Goal: Transaction & Acquisition: Purchase product/service

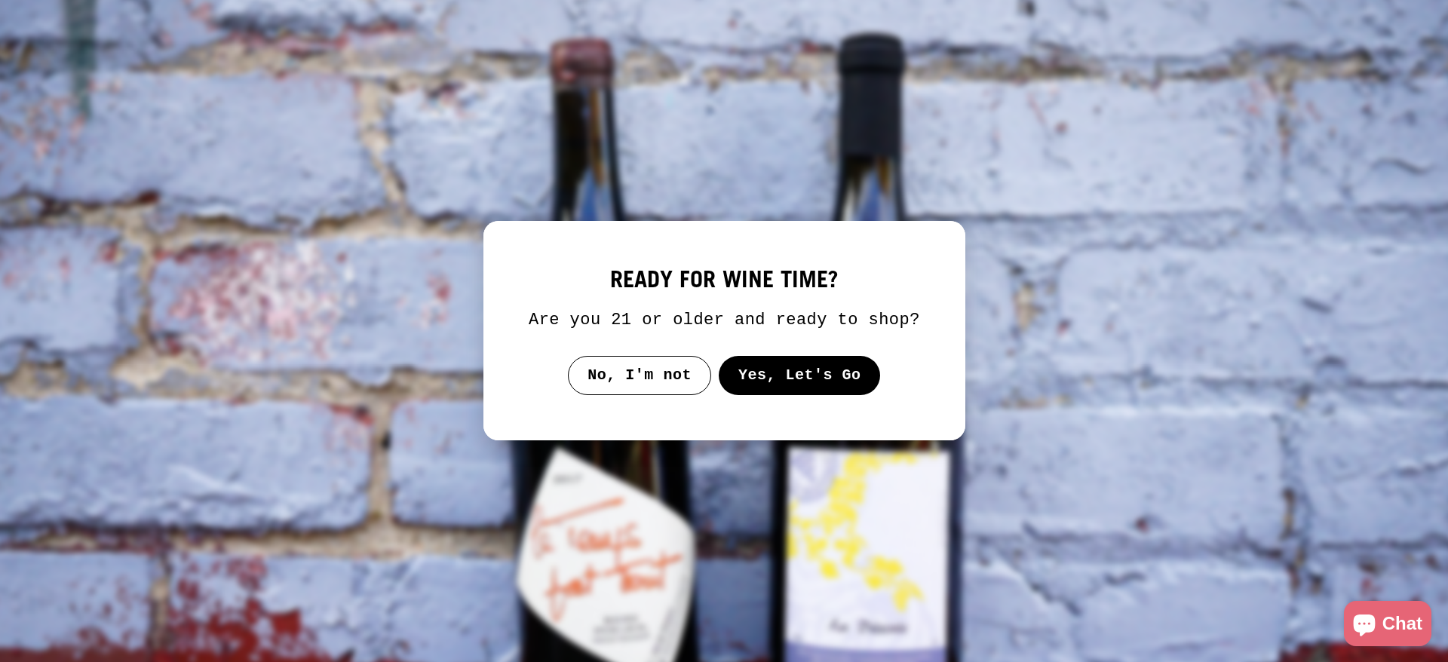
click at [747, 386] on button "Yes, Let's Go" at bounding box center [799, 375] width 162 height 39
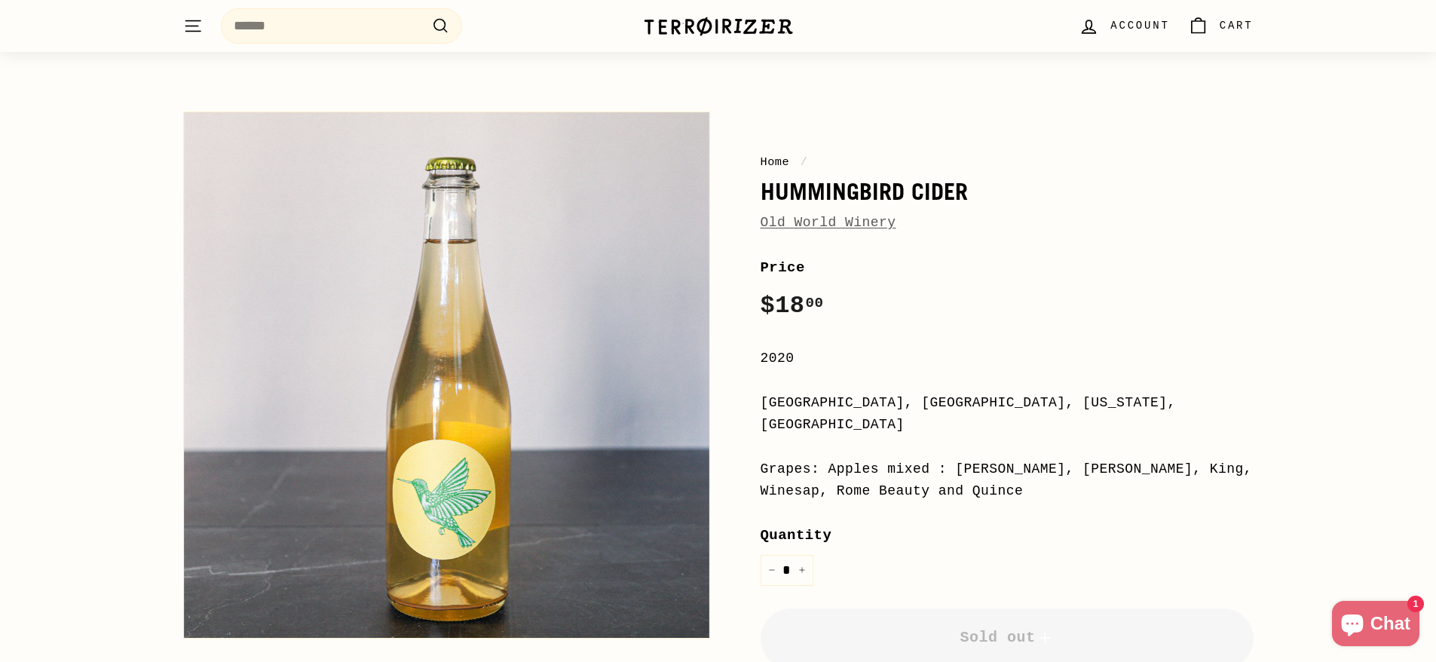
scroll to position [94, 0]
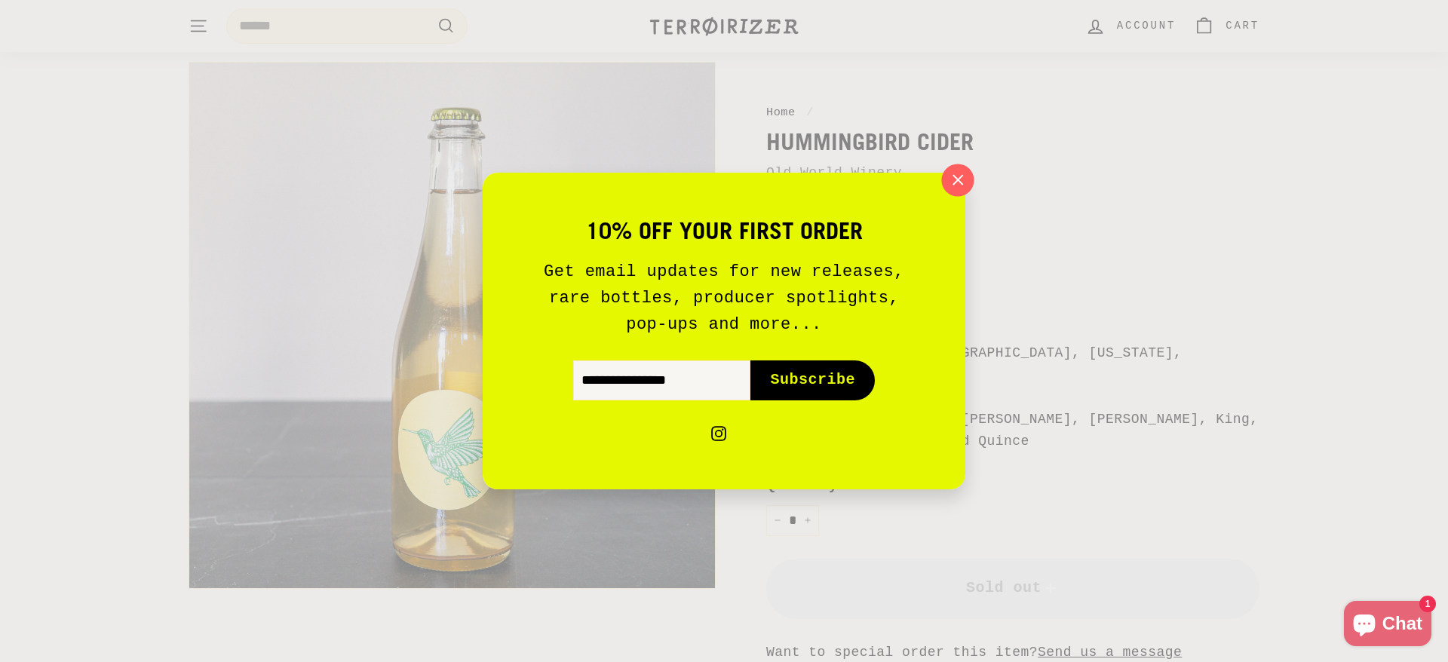
click at [958, 179] on icon "button" at bounding box center [958, 180] width 10 height 10
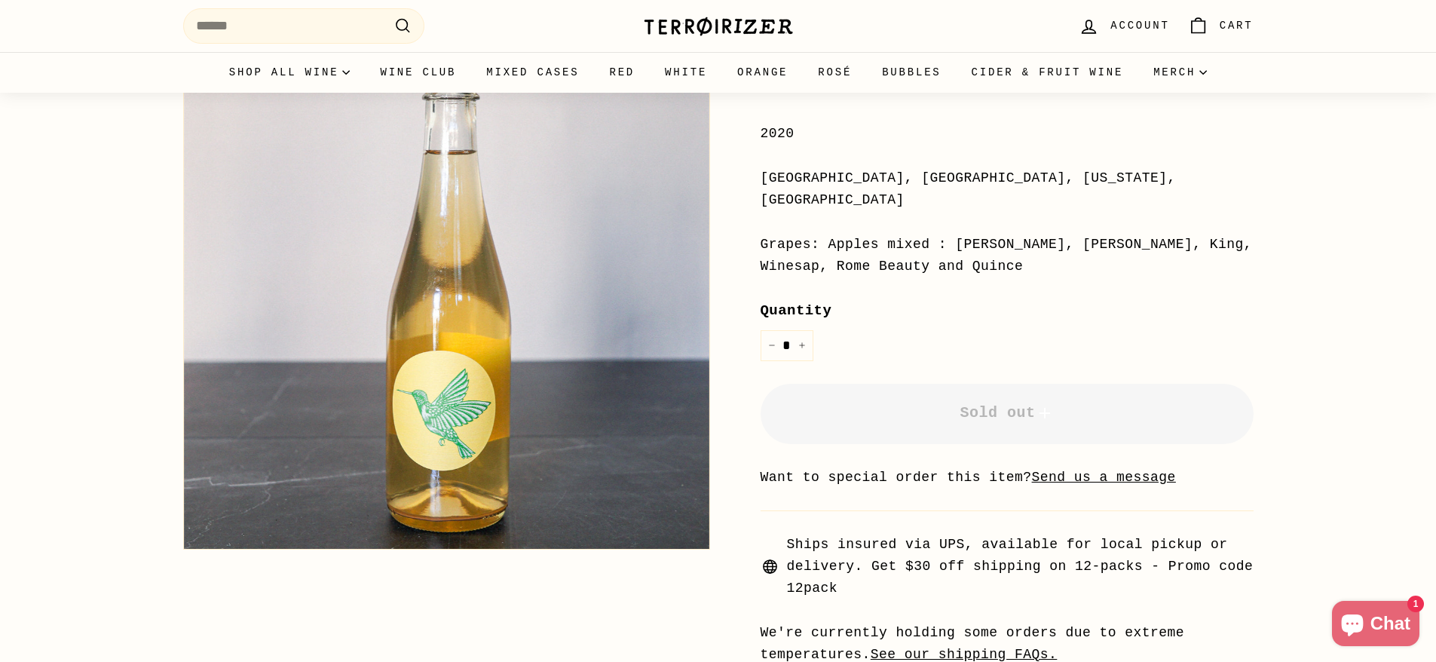
scroll to position [0, 0]
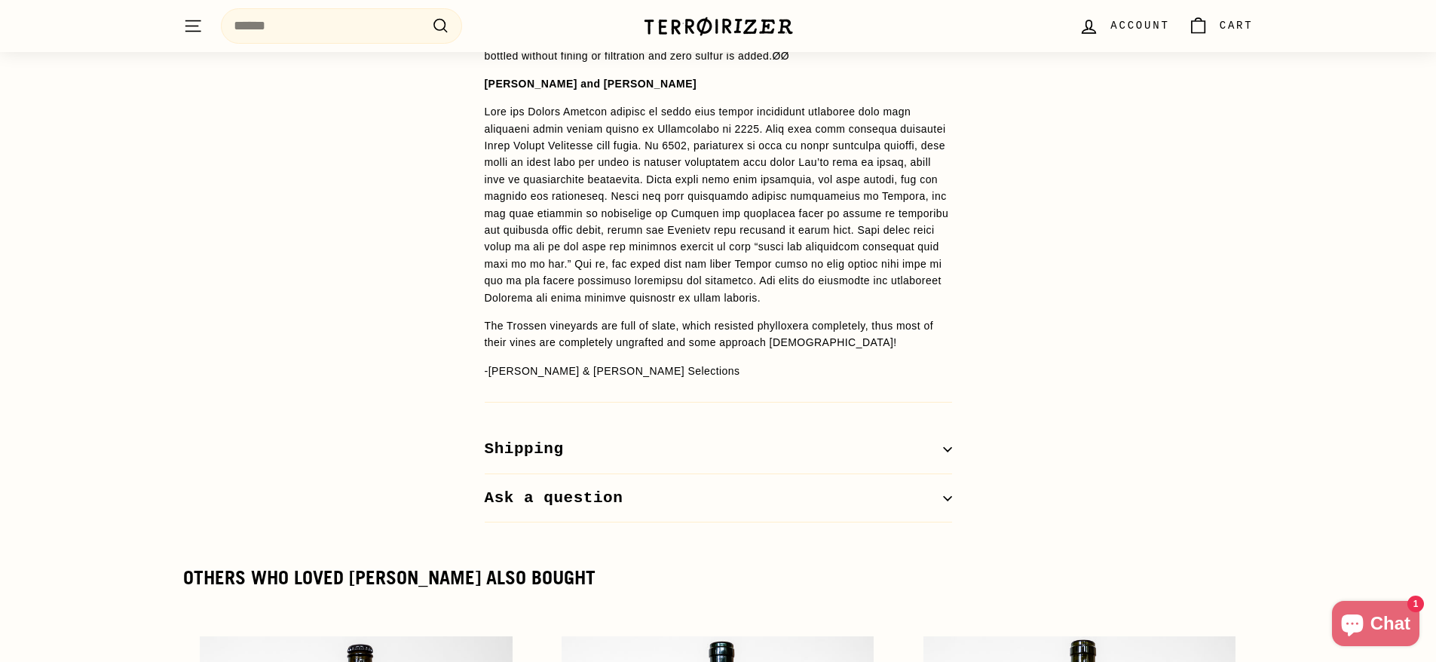
scroll to position [1558, 0]
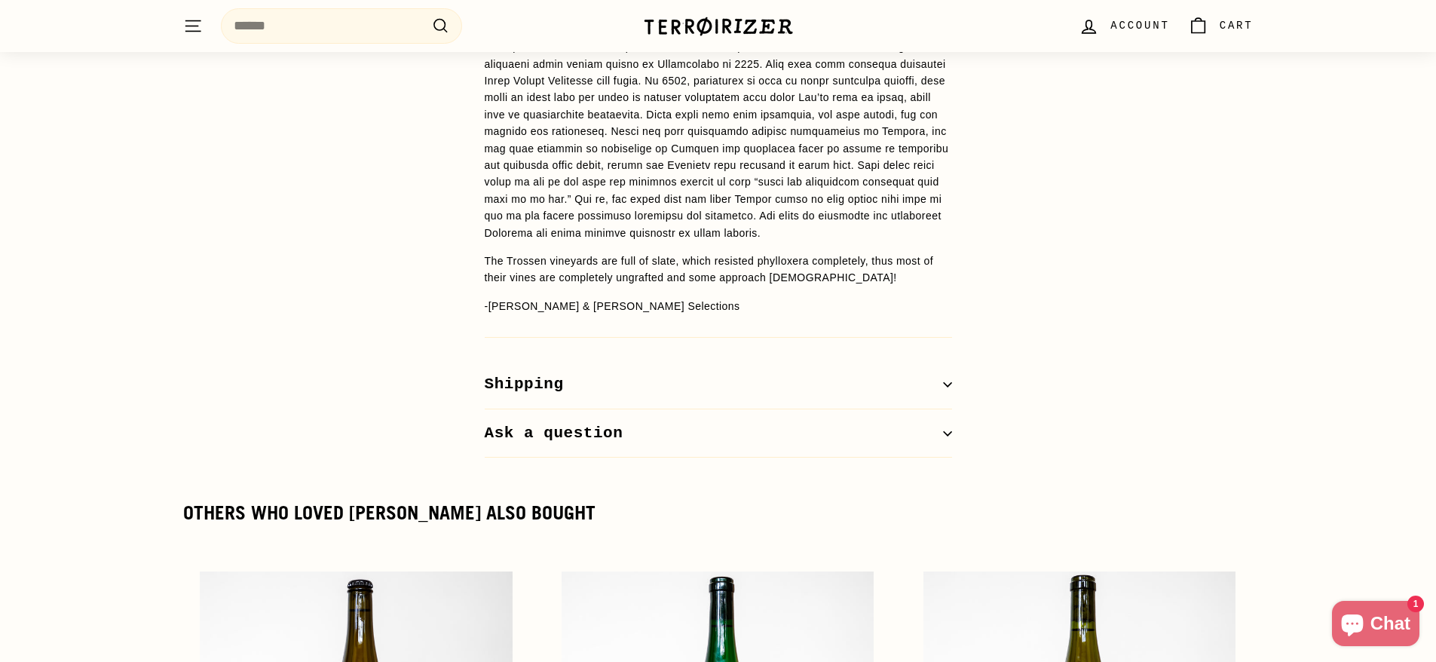
click at [944, 435] on icon "button" at bounding box center [947, 433] width 9 height 9
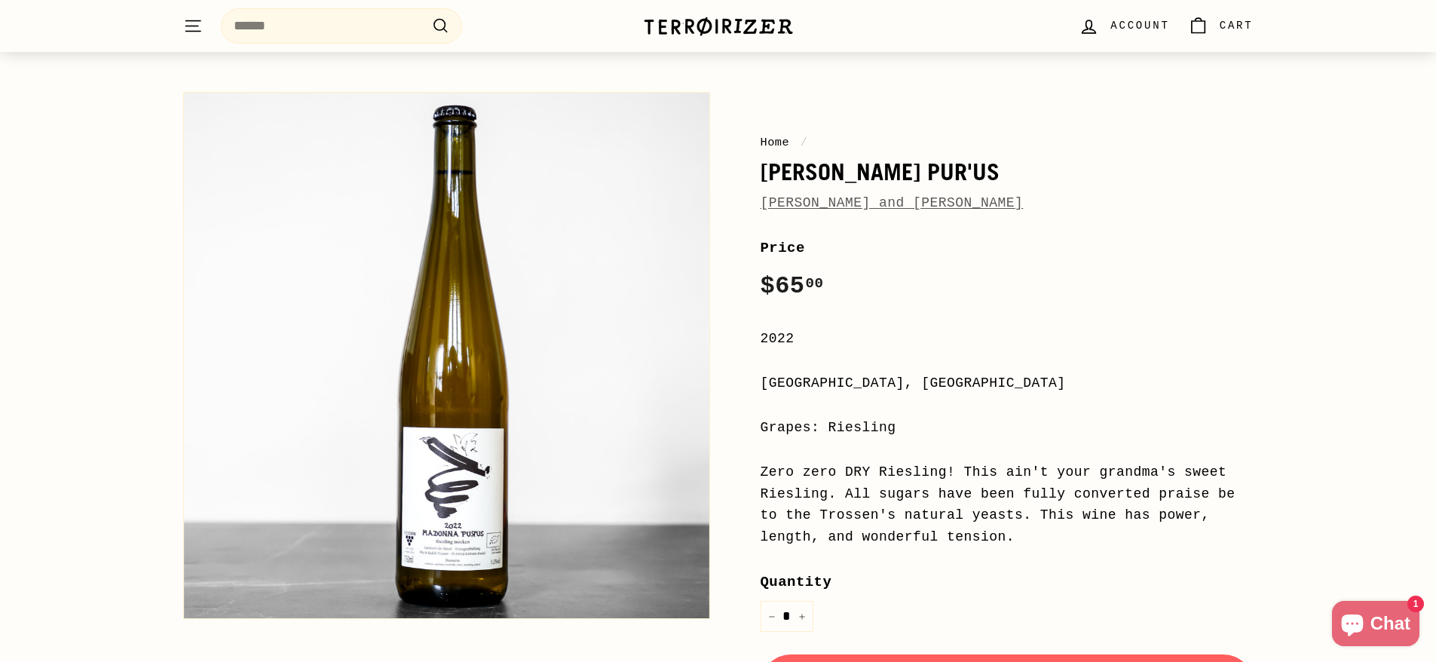
scroll to position [0, 0]
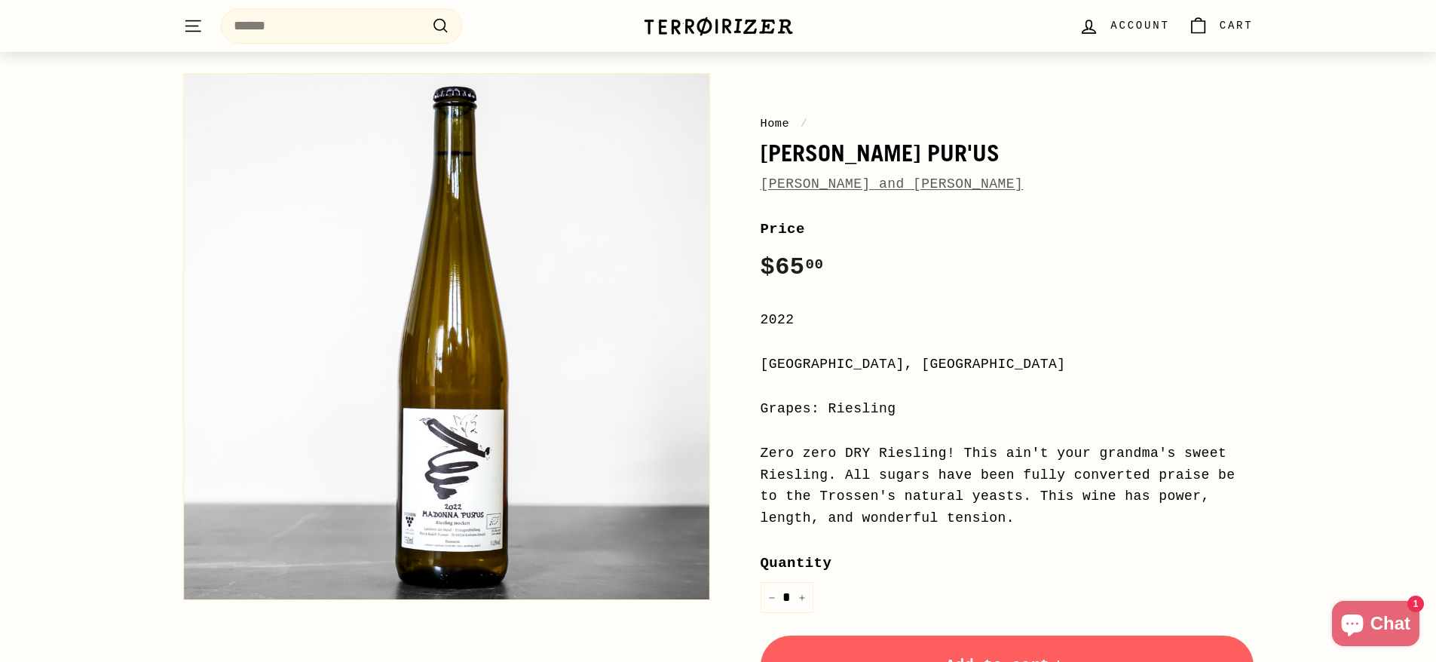
scroll to position [93, 0]
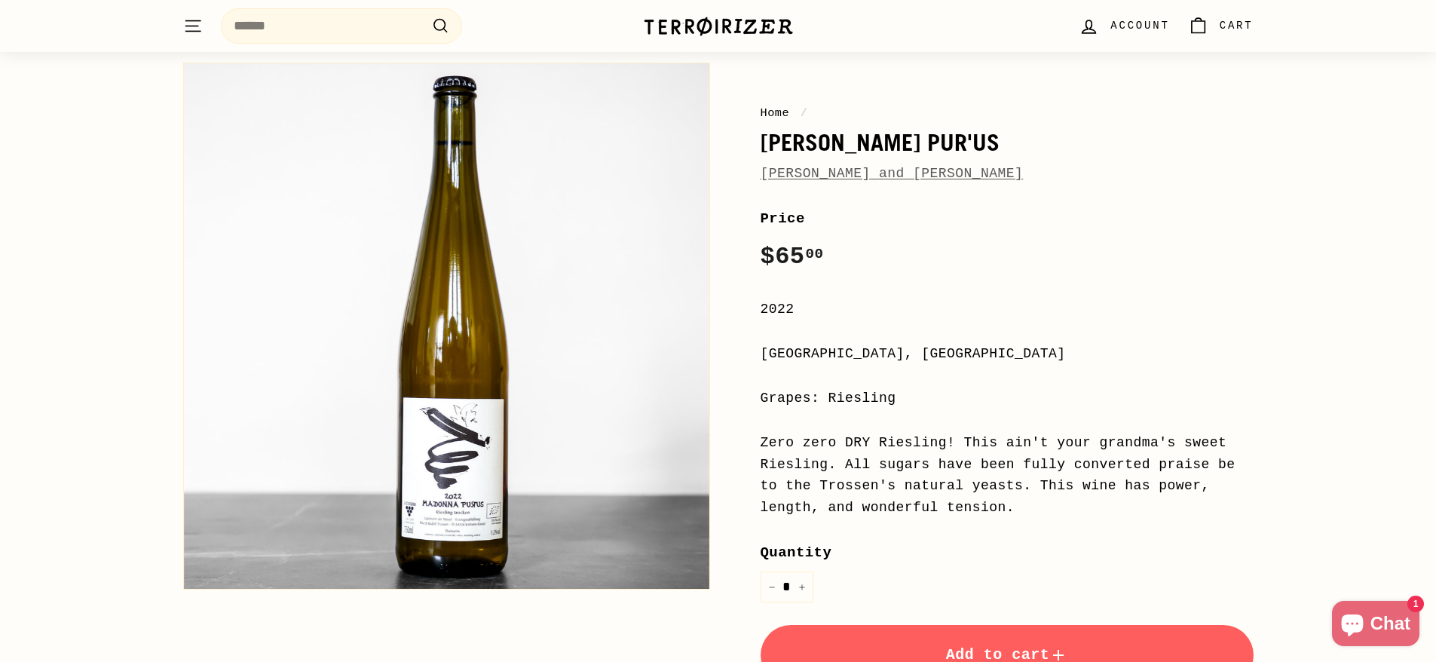
click at [457, 470] on button "Zoom" at bounding box center [446, 325] width 525 height 525
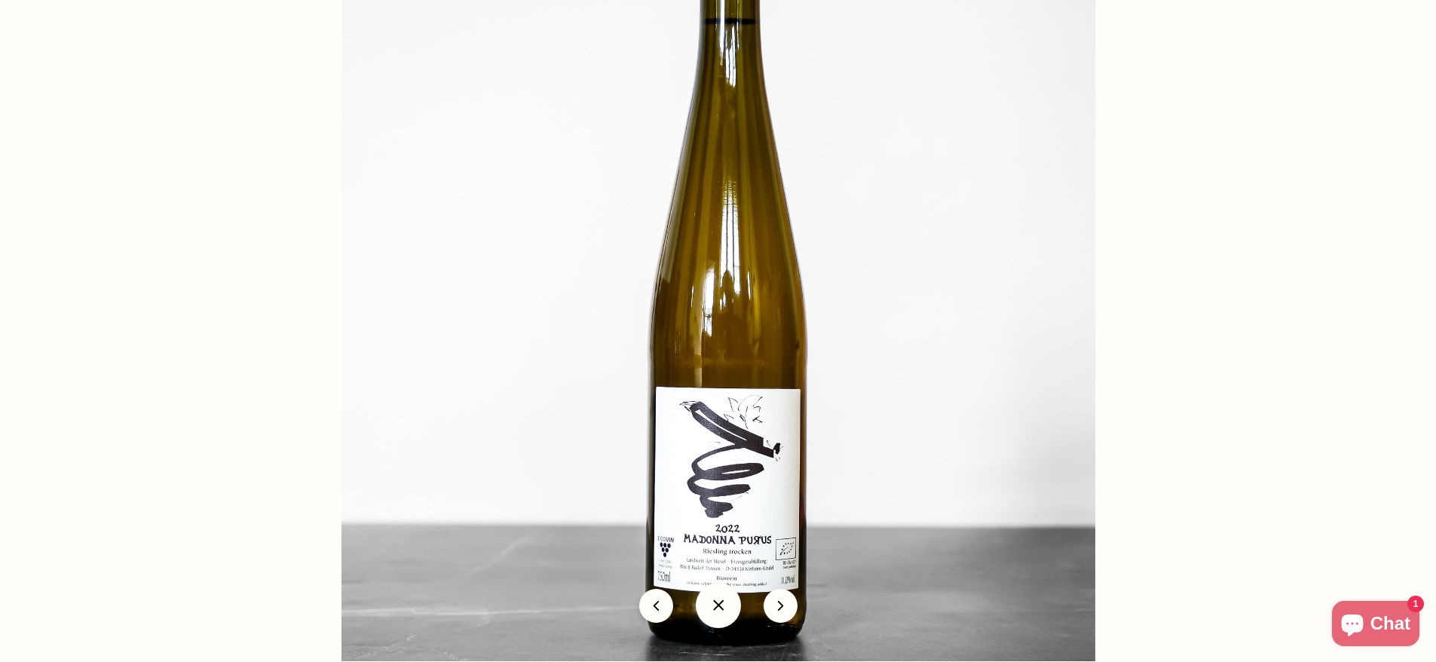
click at [770, 519] on img at bounding box center [719, 284] width 754 height 754
click at [743, 550] on img at bounding box center [719, 285] width 754 height 754
